Goal: Transaction & Acquisition: Purchase product/service

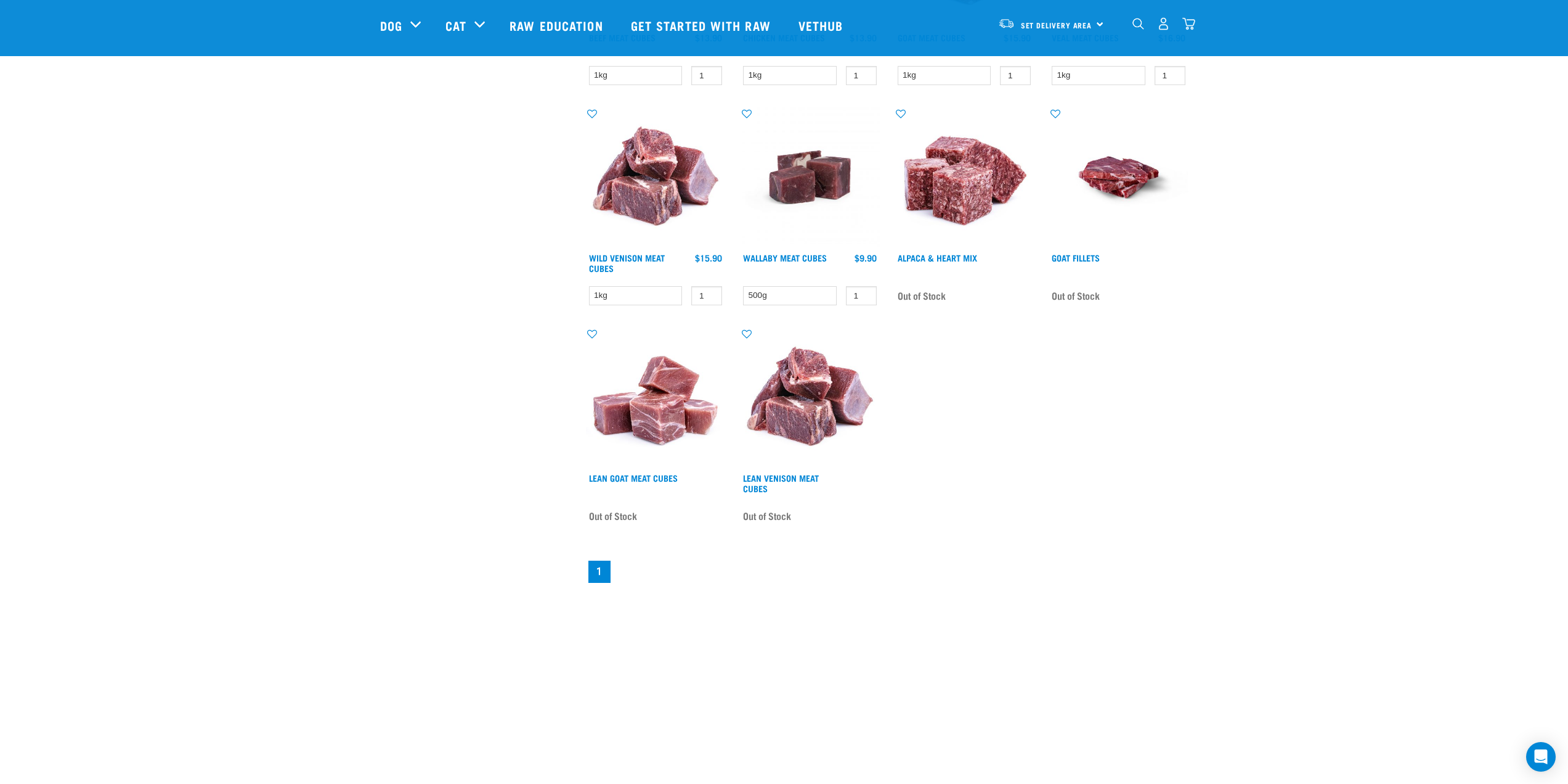
scroll to position [740, 0]
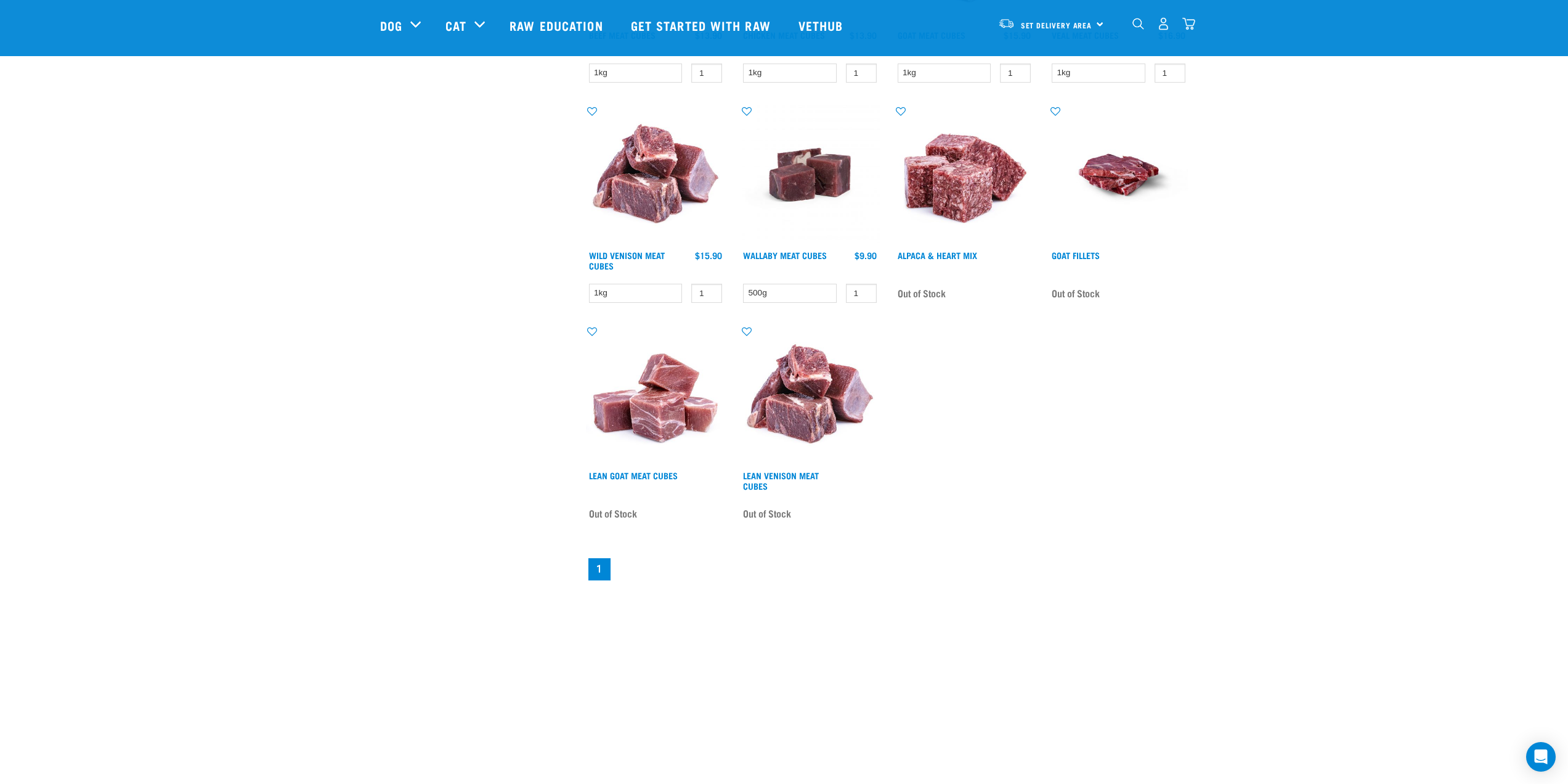
drag, startPoint x: 1223, startPoint y: 265, endPoint x: 1231, endPoint y: 177, distance: 88.4
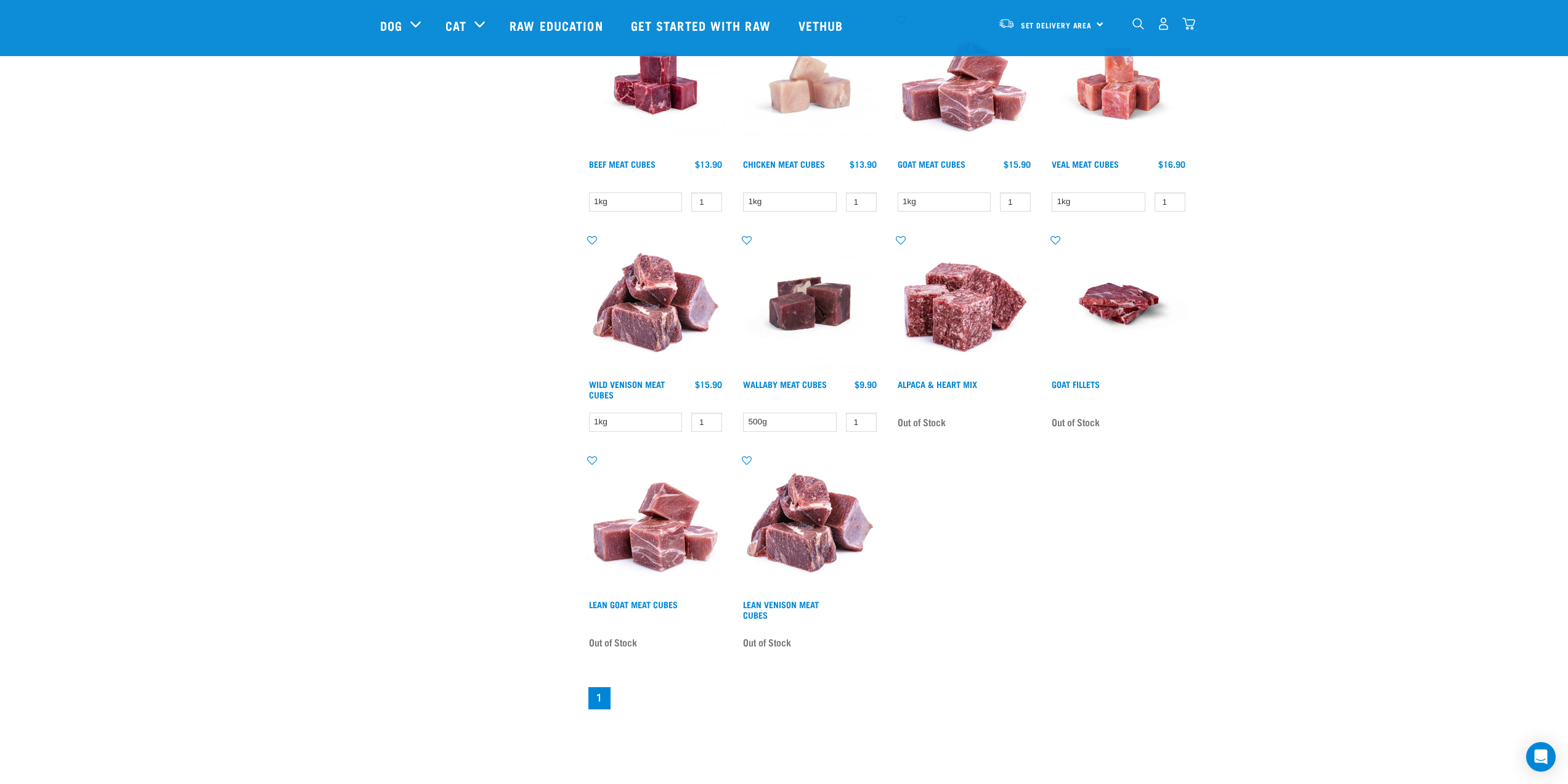
scroll to position [616, 0]
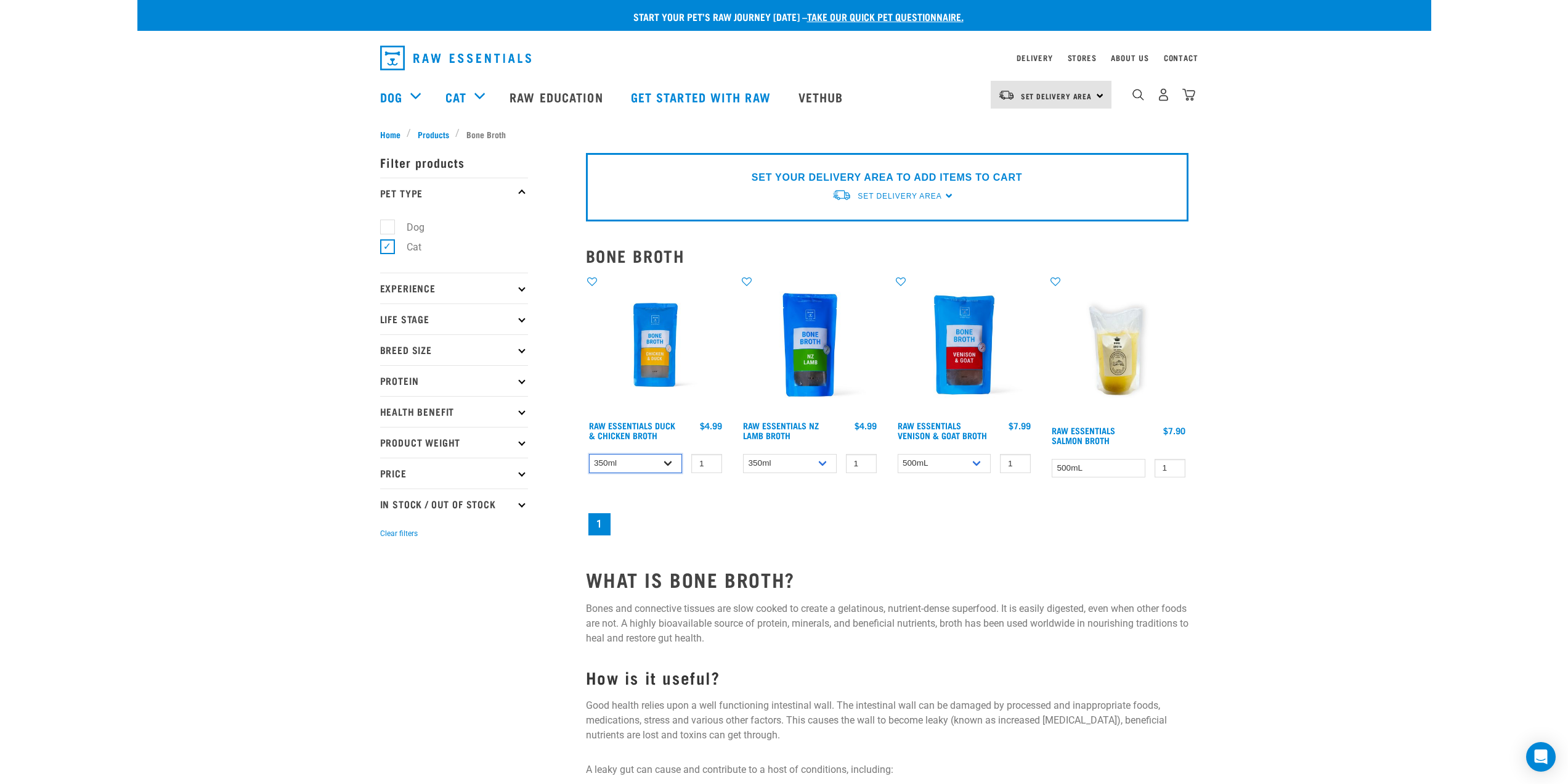
click at [621, 463] on select "350ml Bulk (40 pack)" at bounding box center [636, 464] width 93 height 19
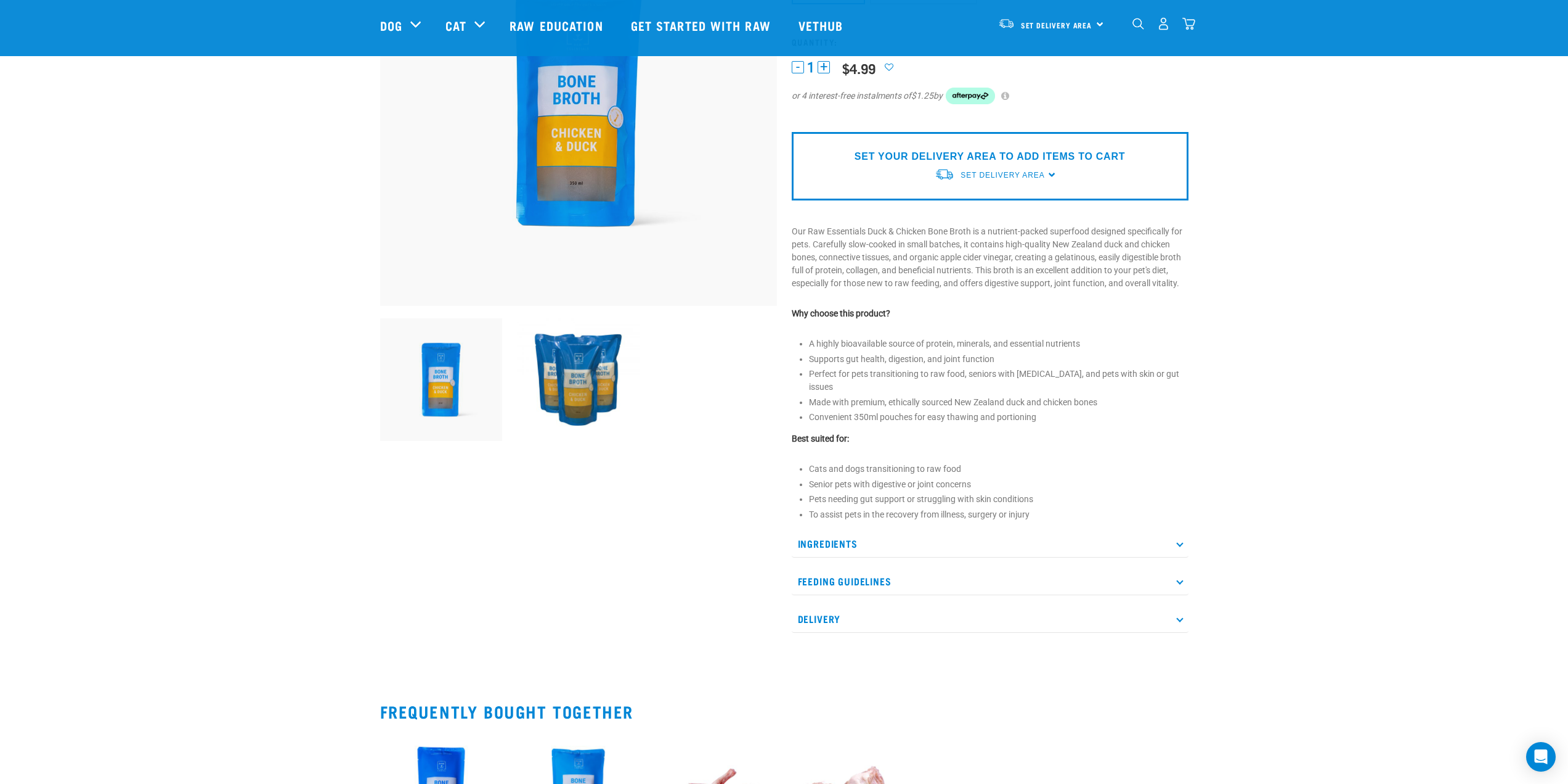
scroll to position [185, 0]
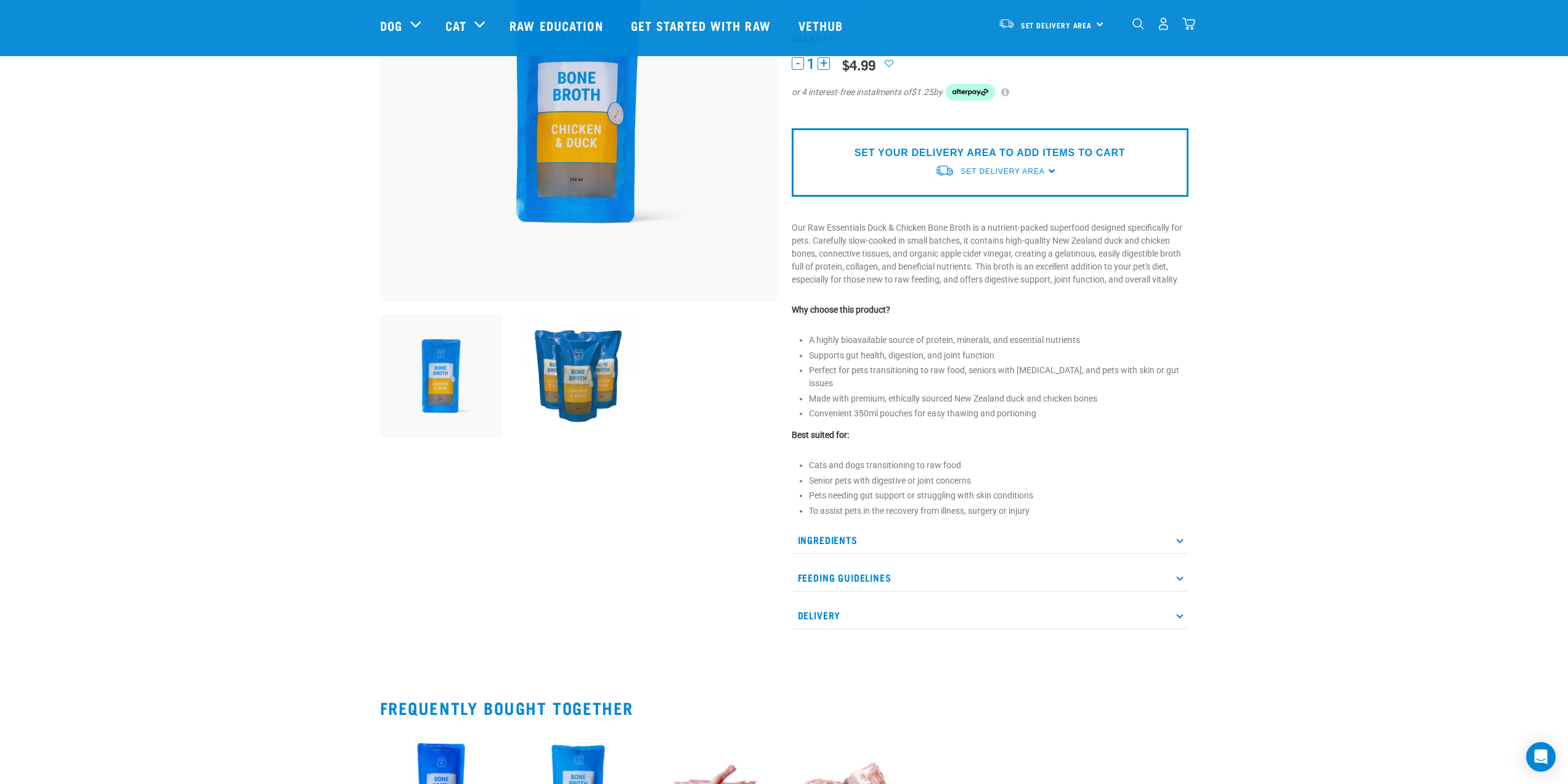
click at [876, 567] on p "Feeding Guidelines" at bounding box center [990, 578] width 397 height 27
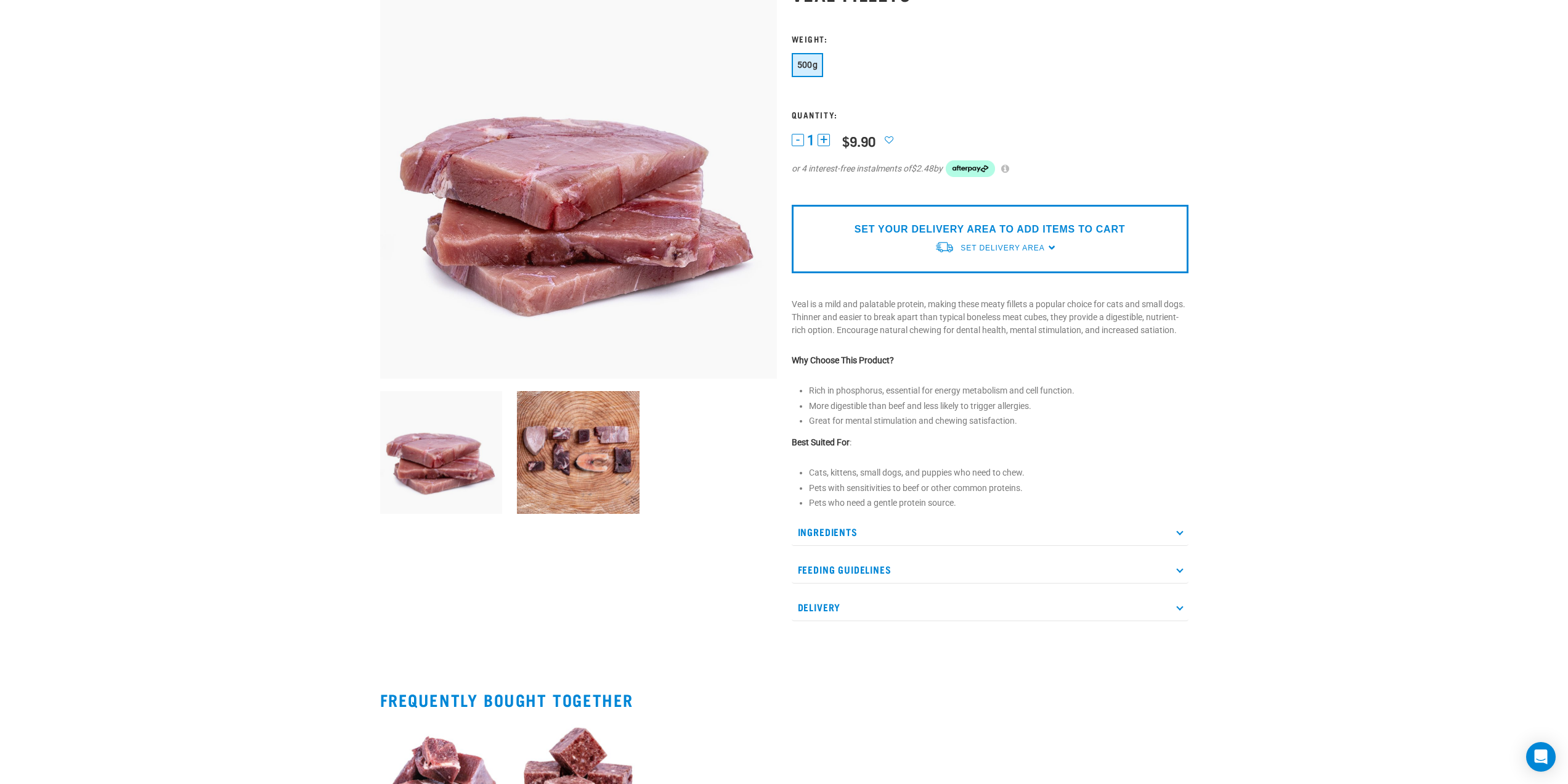
scroll to position [246, 0]
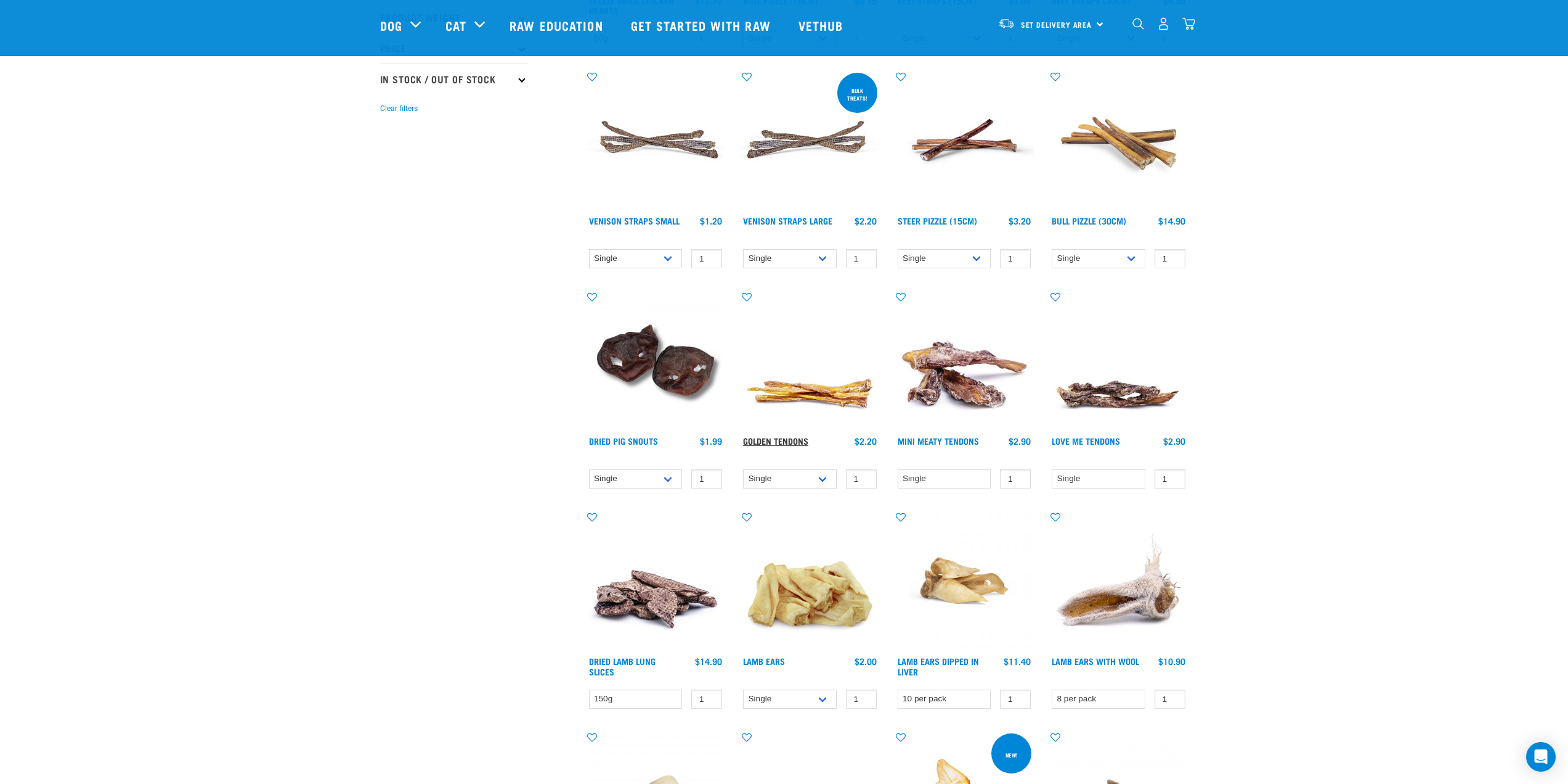
scroll to position [431, 0]
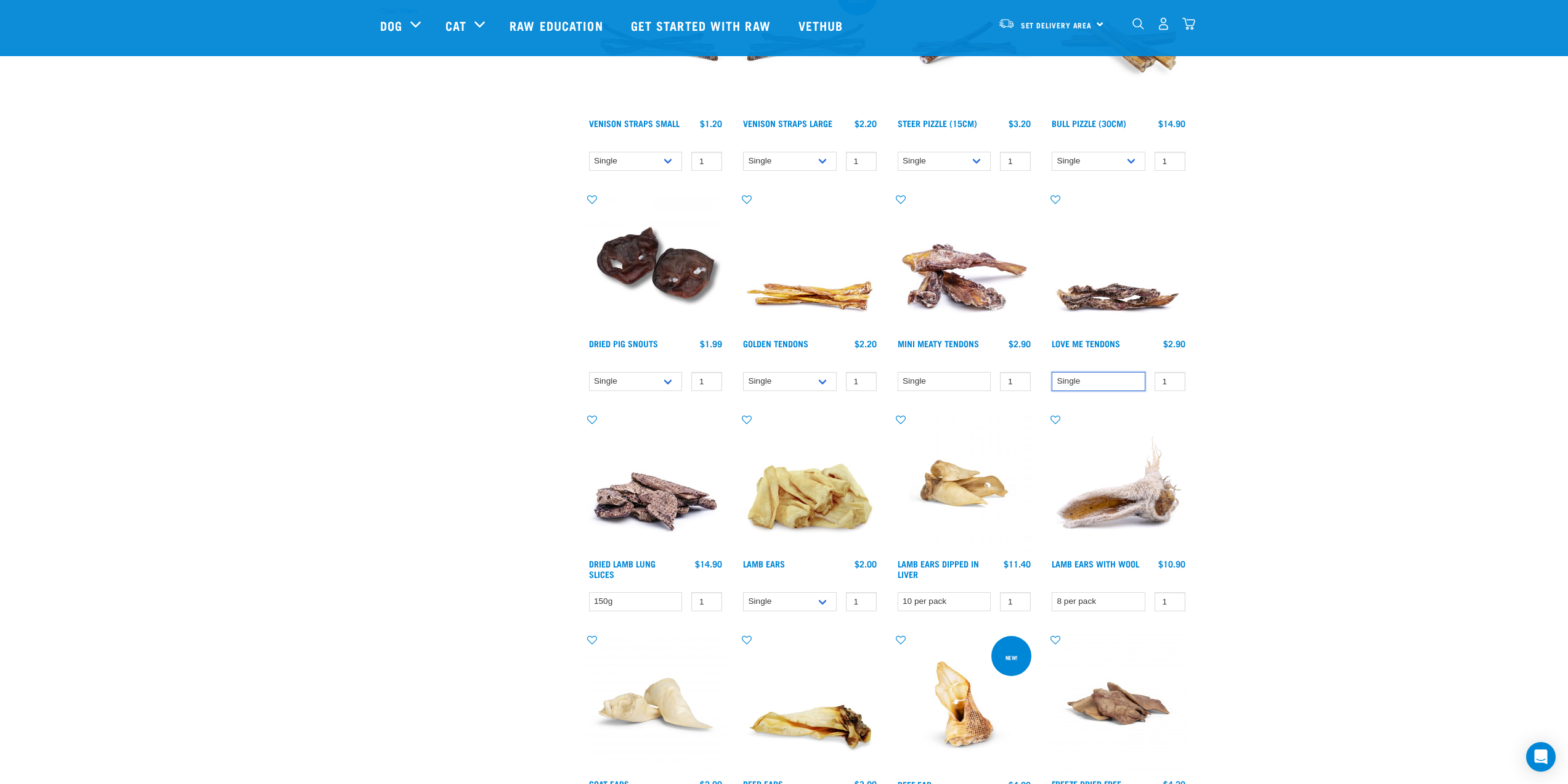
click at [1065, 384] on select "Single" at bounding box center [1099, 382] width 93 height 19
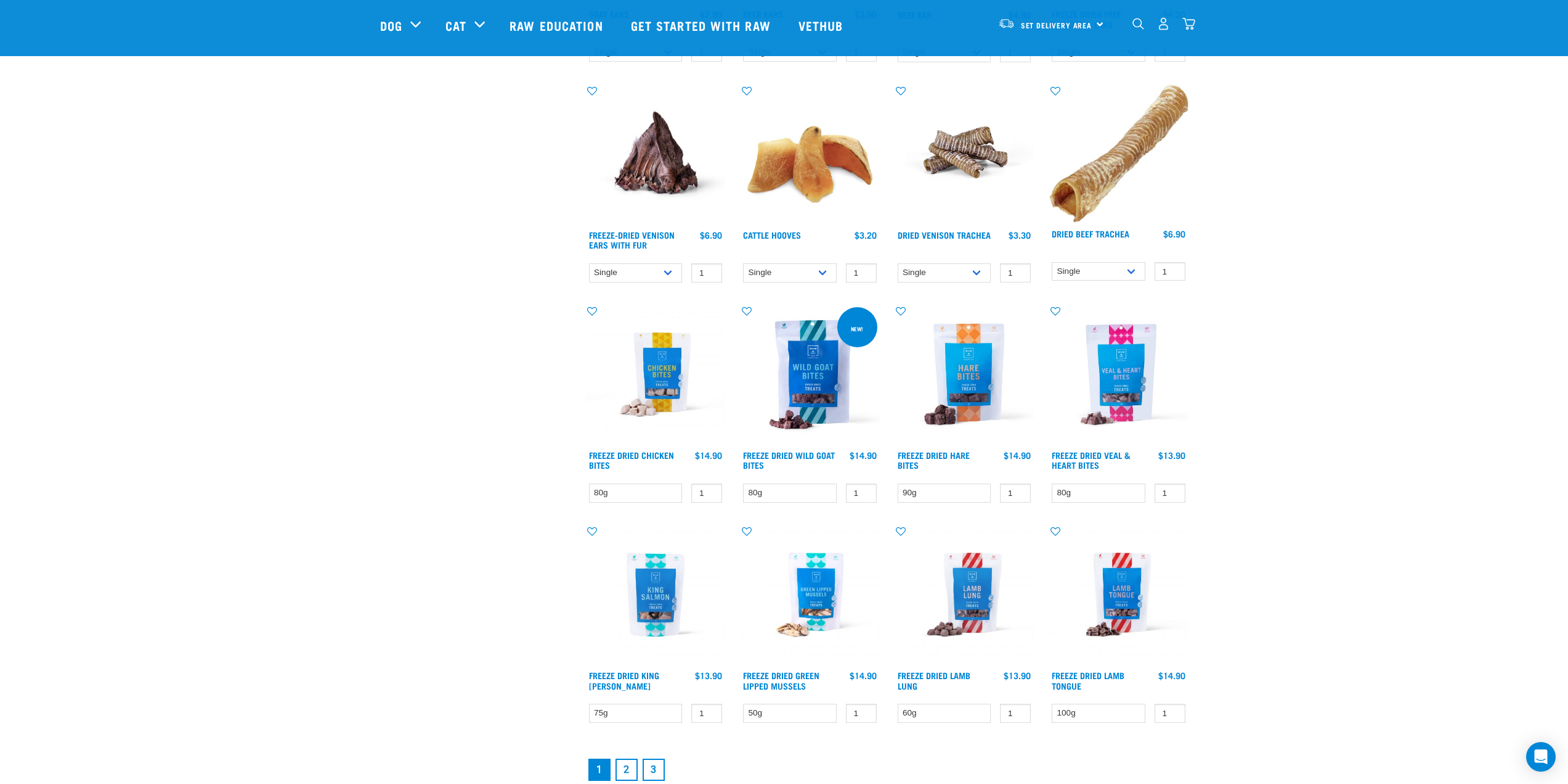
scroll to position [1233, 0]
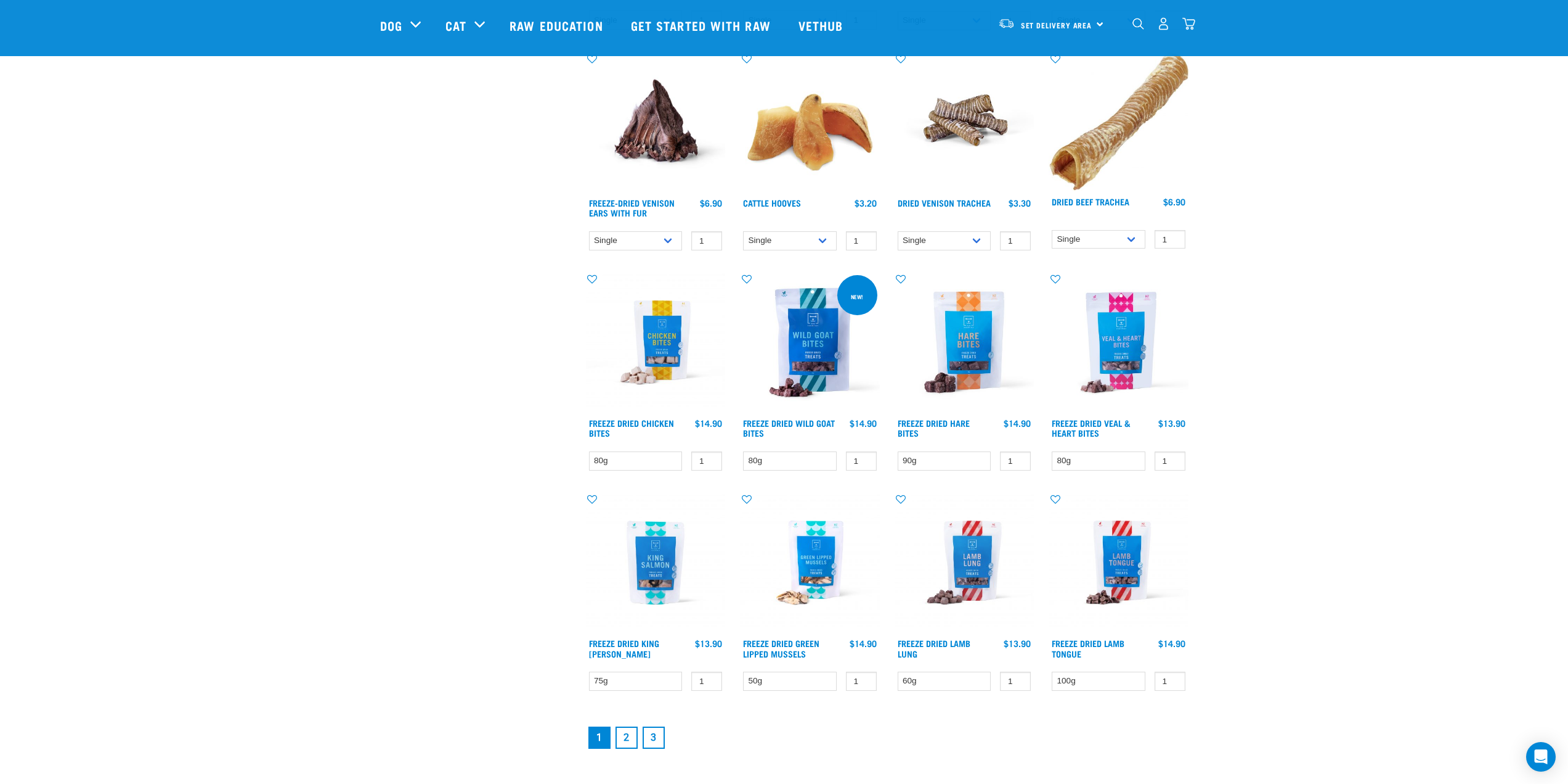
click at [631, 733] on link "2" at bounding box center [626, 737] width 22 height 22
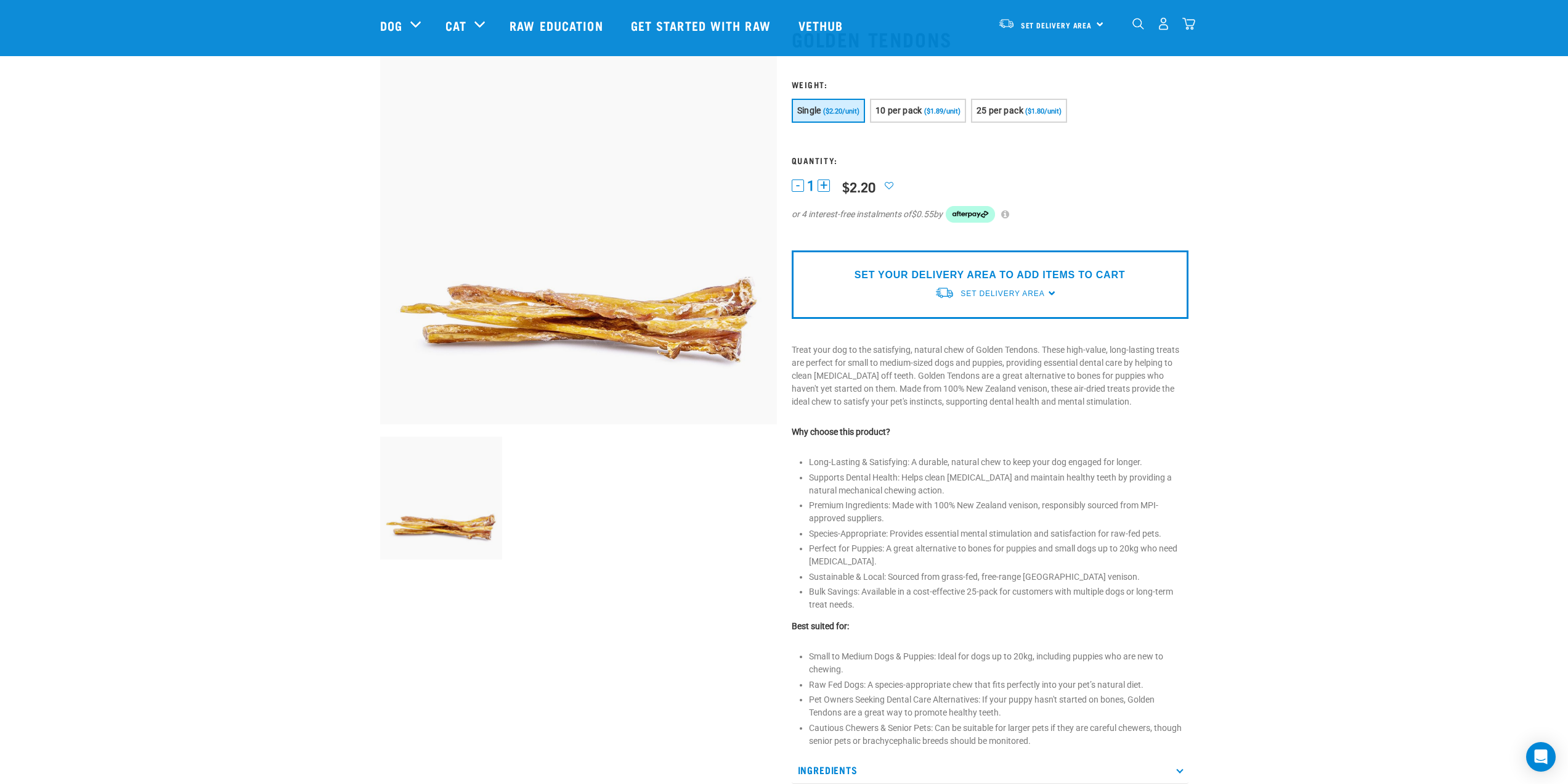
scroll to position [61, 0]
click at [1012, 108] on span "25 per pack" at bounding box center [1000, 112] width 47 height 10
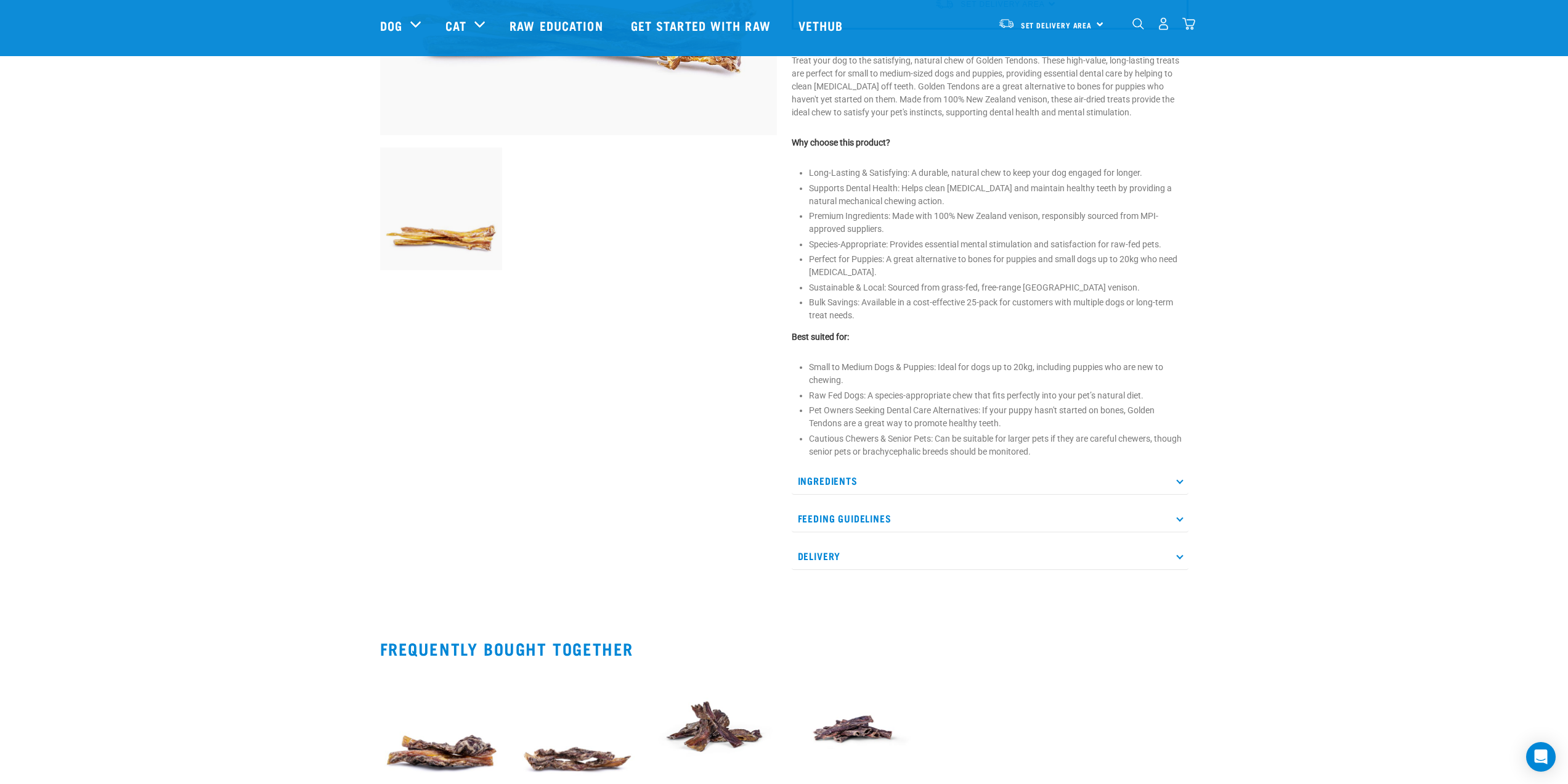
scroll to position [370, 0]
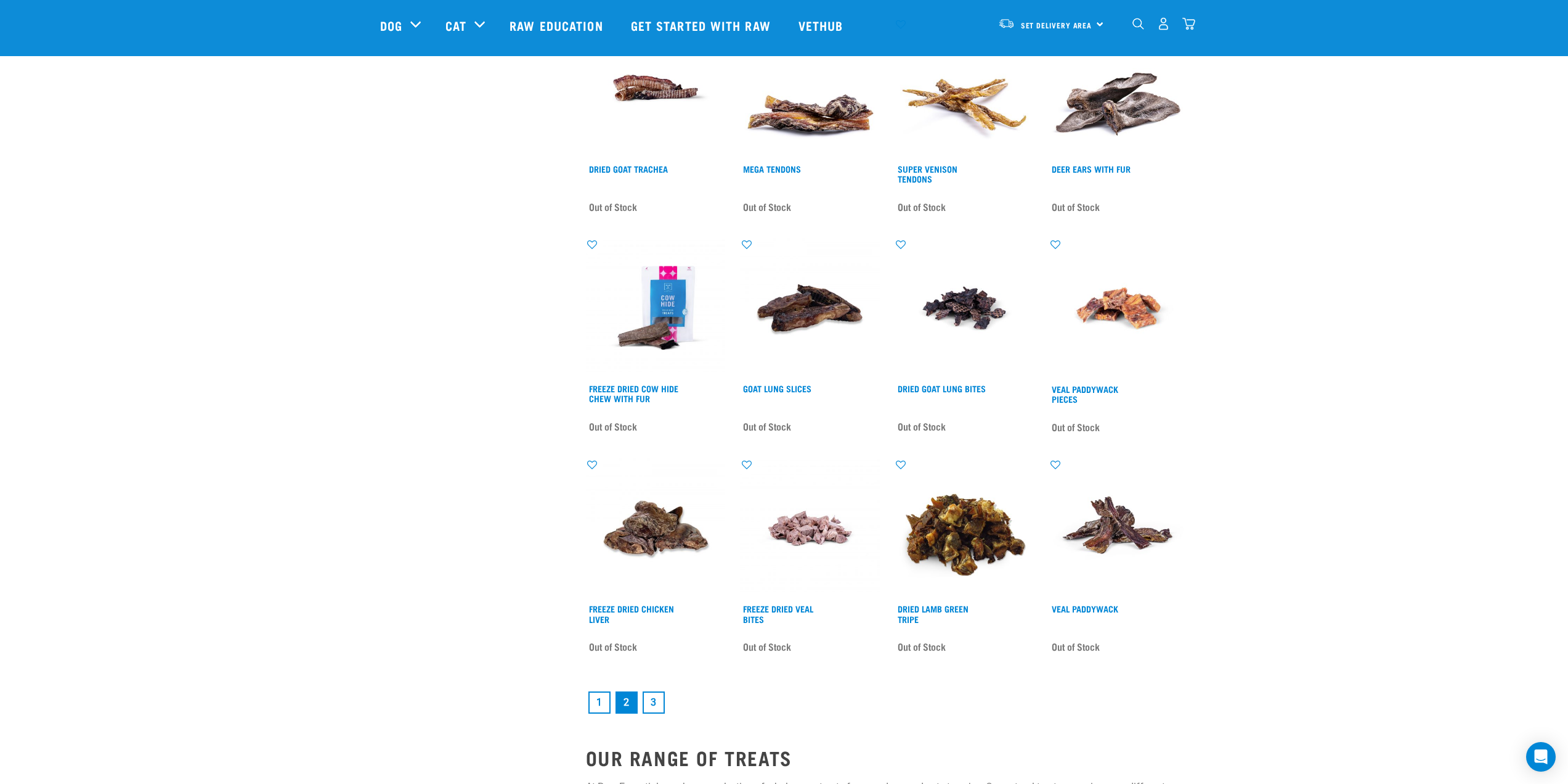
scroll to position [1294, 0]
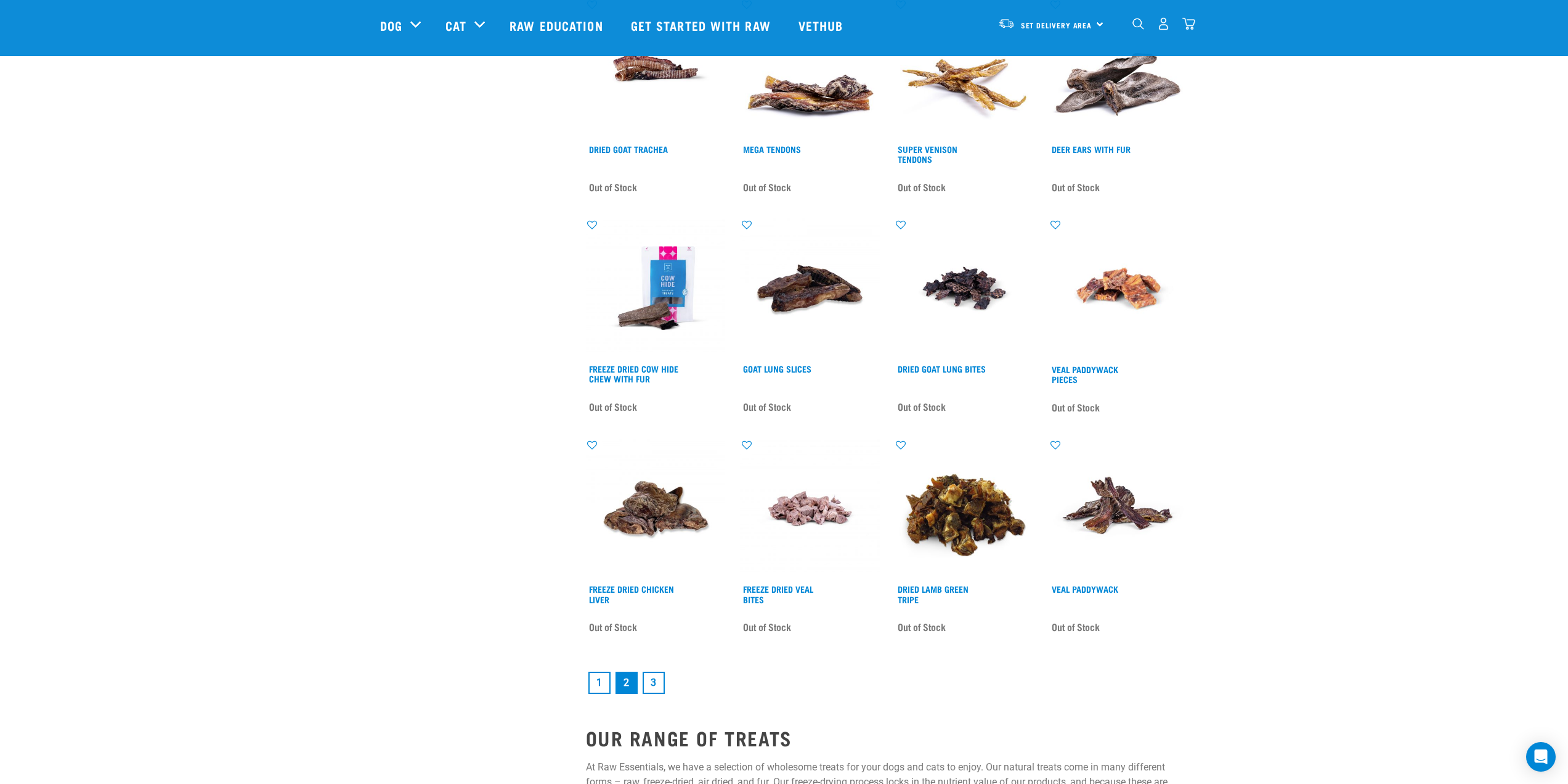
click at [646, 680] on link "3" at bounding box center [653, 682] width 22 height 22
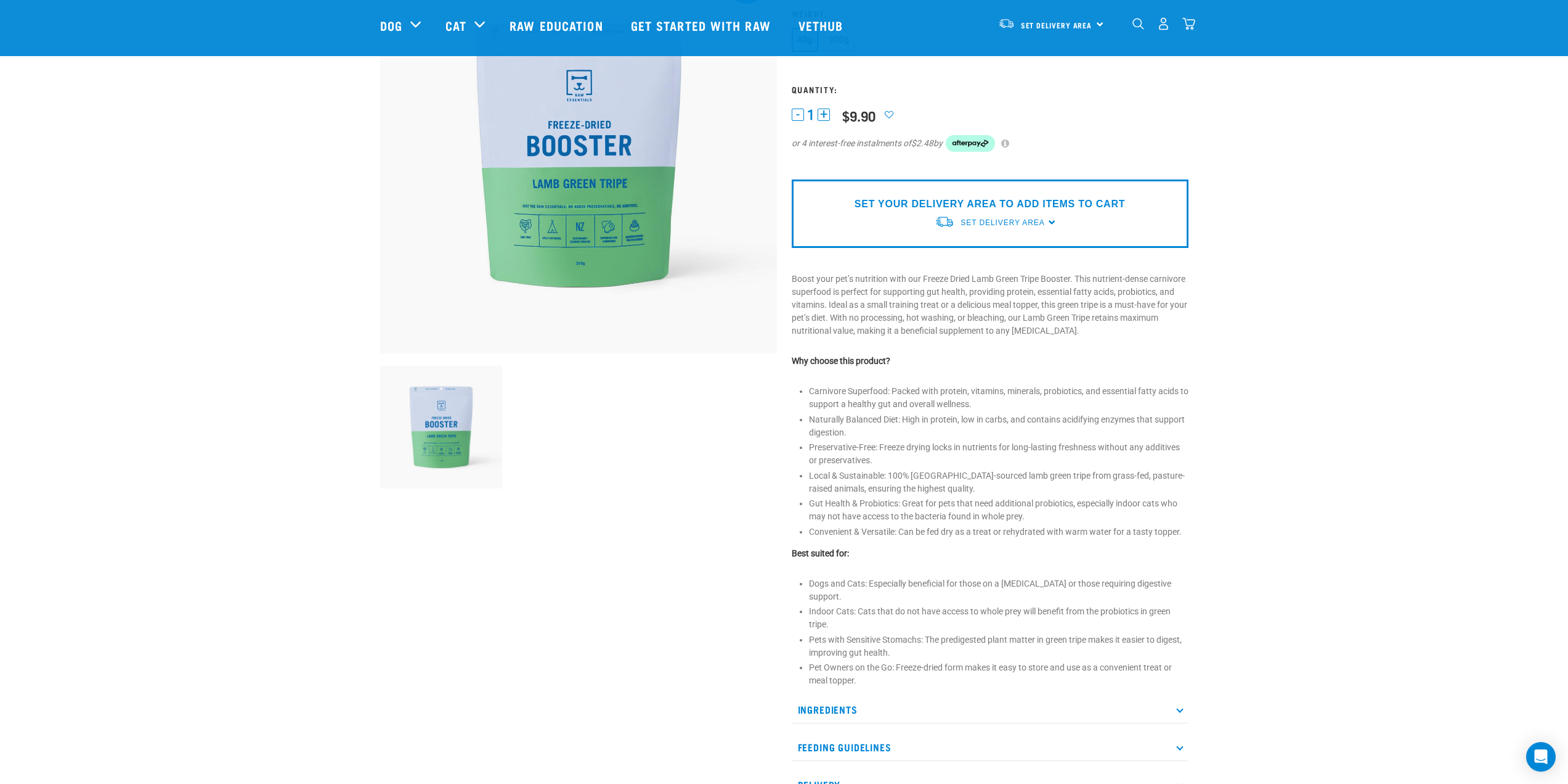
scroll to position [61, 0]
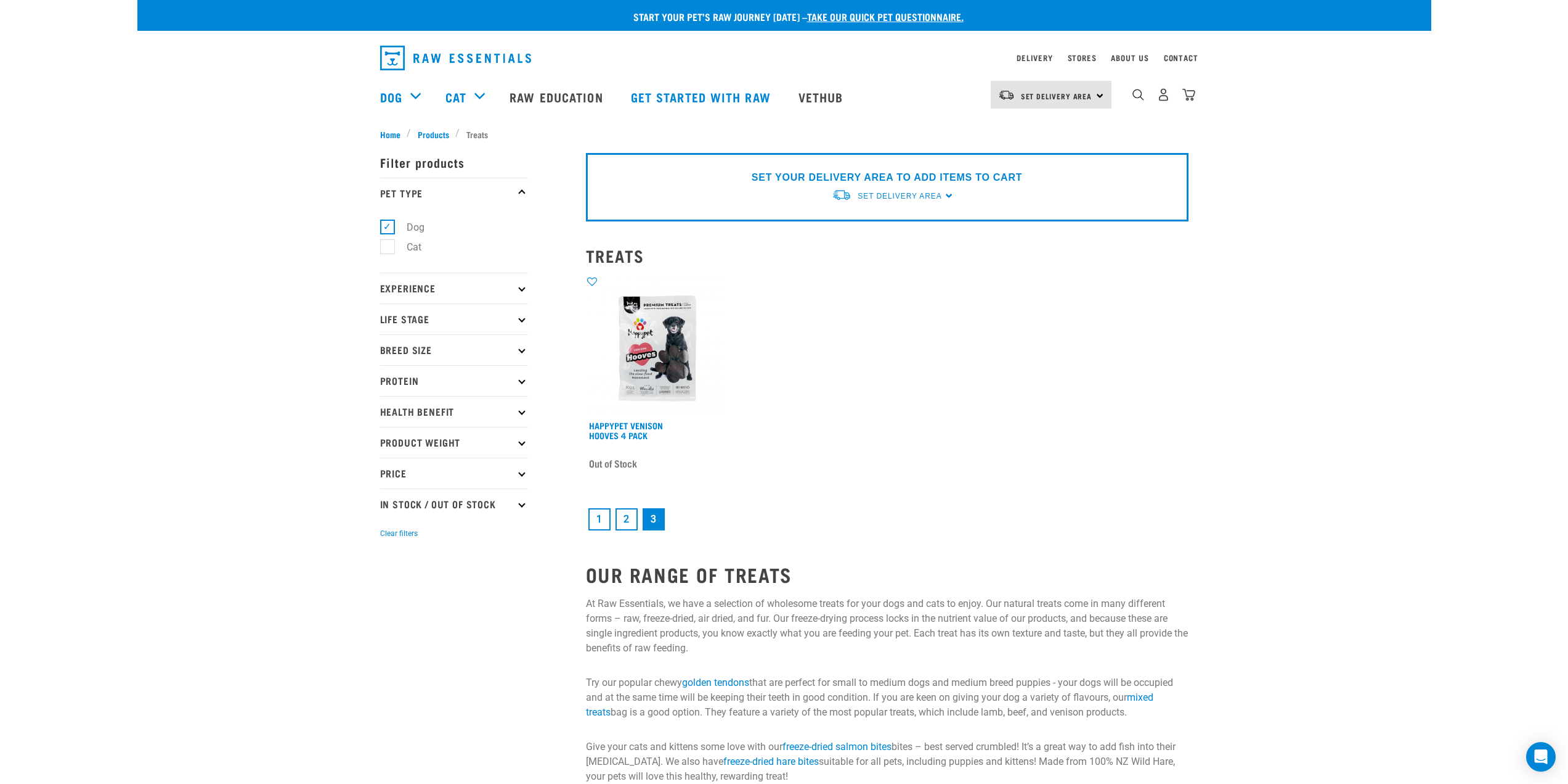
click at [626, 517] on link "2" at bounding box center [626, 519] width 22 height 22
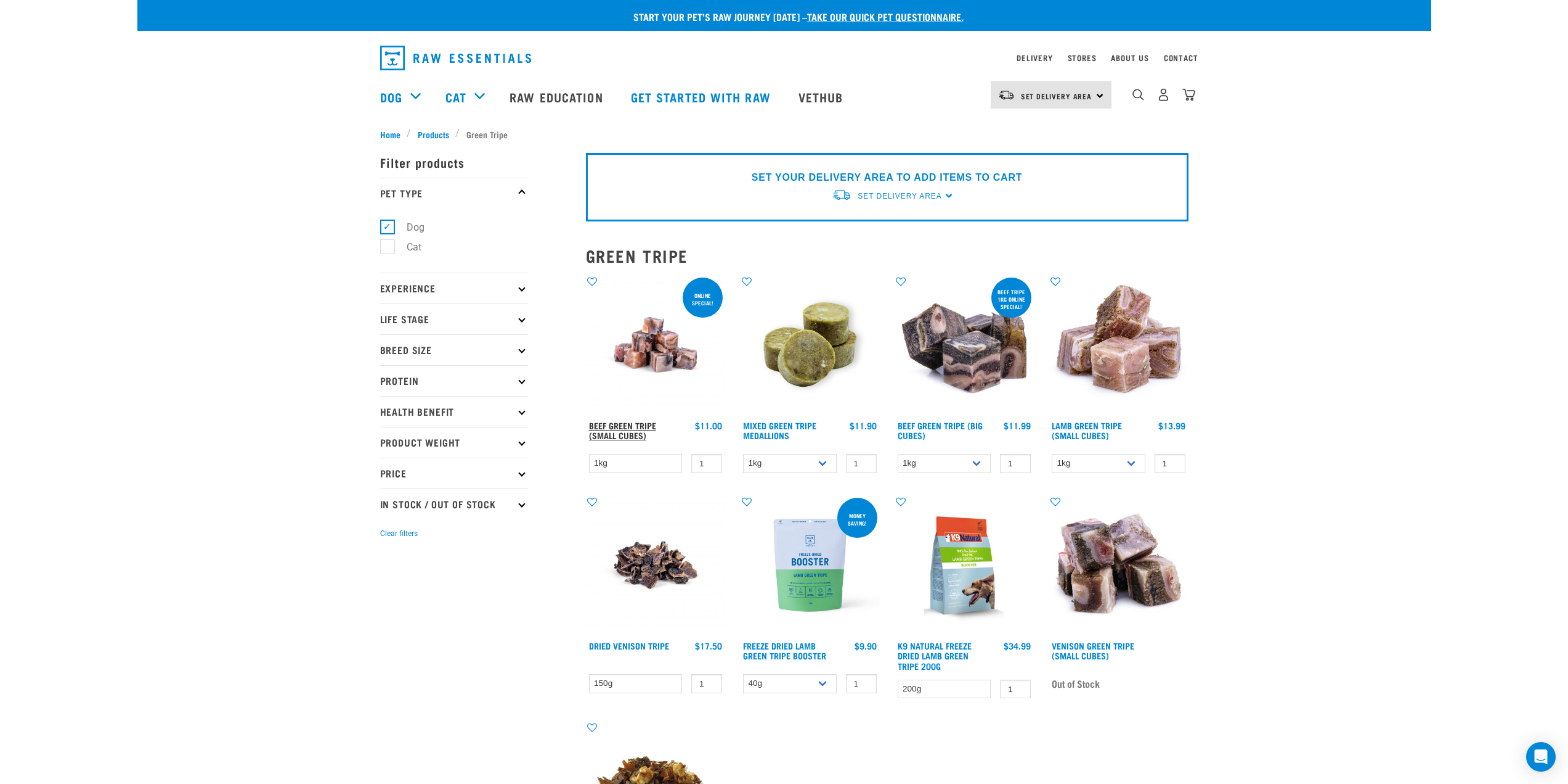
click at [624, 436] on link "Beef Green Tripe (Small Cubes)" at bounding box center [622, 429] width 67 height 15
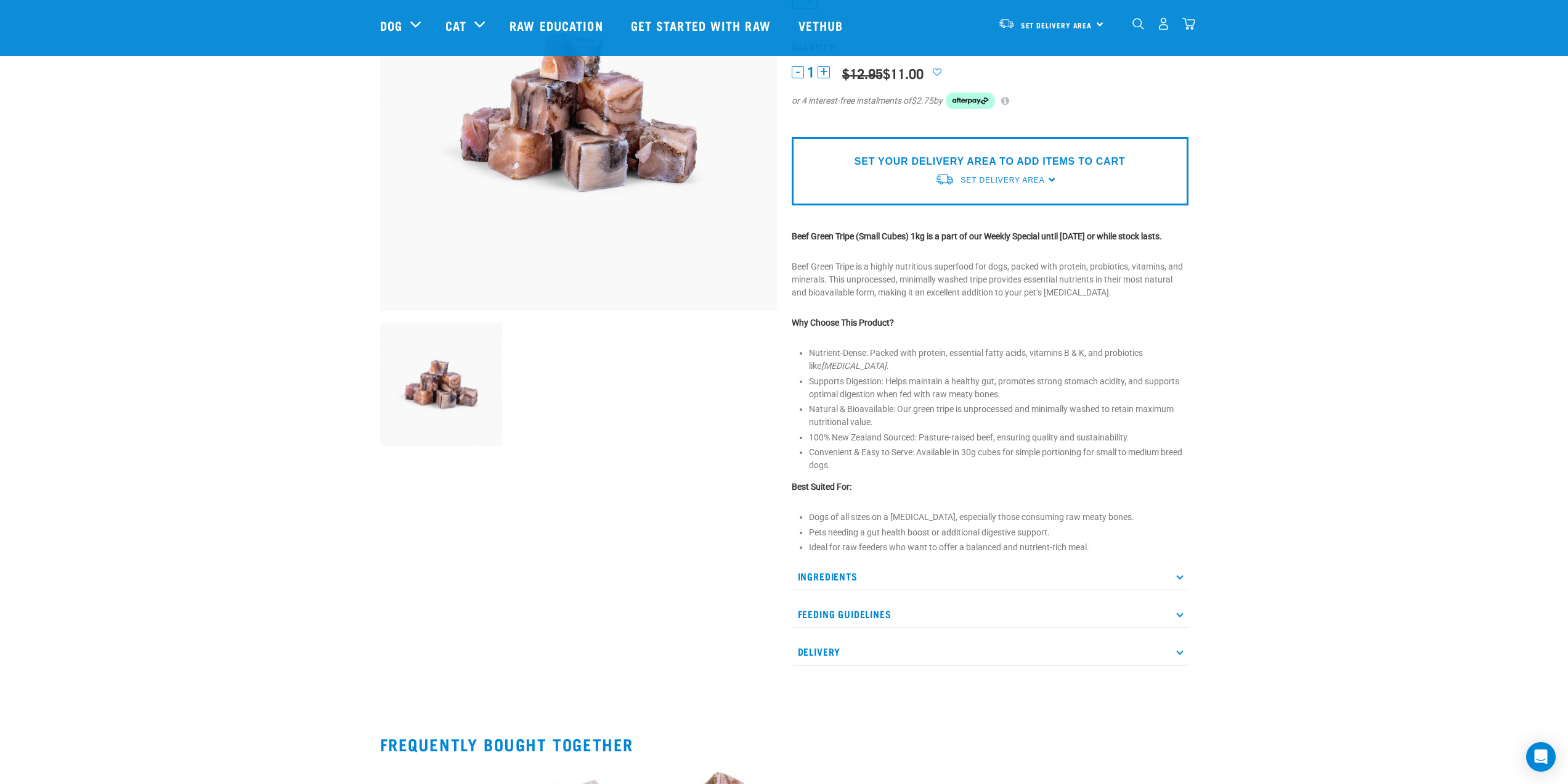
scroll to position [185, 0]
